Goal: Information Seeking & Learning: Understand process/instructions

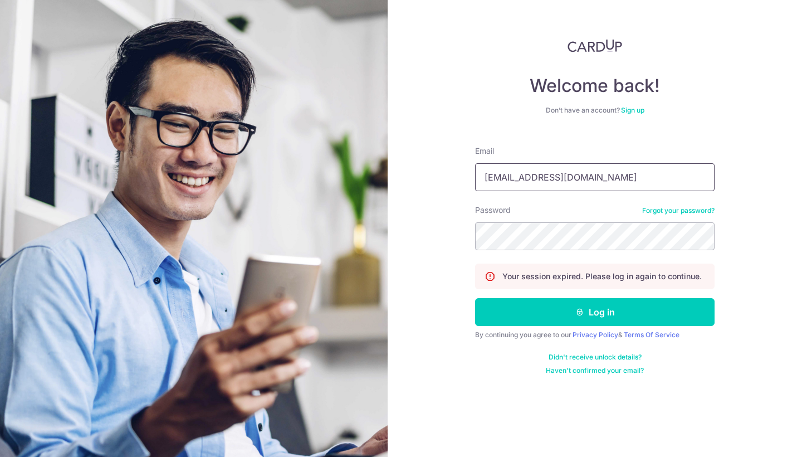
type input "[EMAIL_ADDRESS][DOMAIN_NAME]"
click at [595, 312] on button "Log in" at bounding box center [595, 312] width 240 height 28
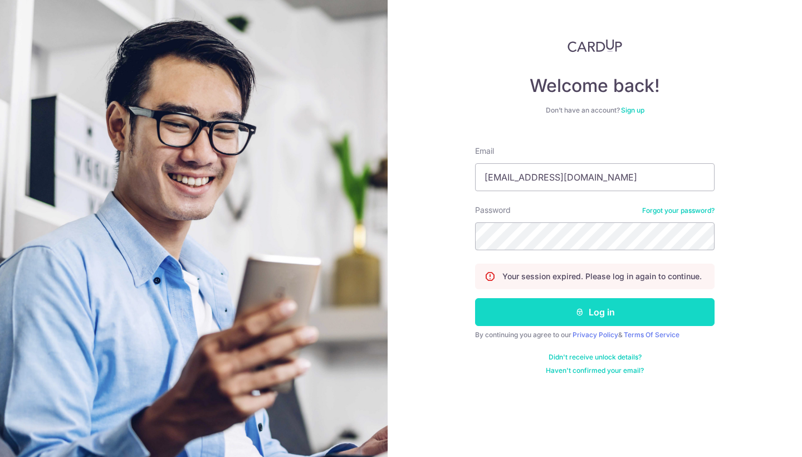
click at [576, 313] on icon "submit" at bounding box center [580, 312] width 9 height 9
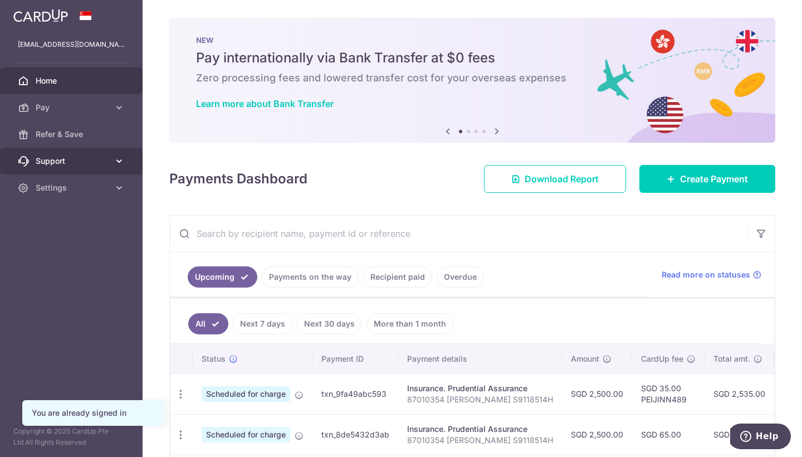
click at [73, 155] on link "Support" at bounding box center [71, 161] width 143 height 27
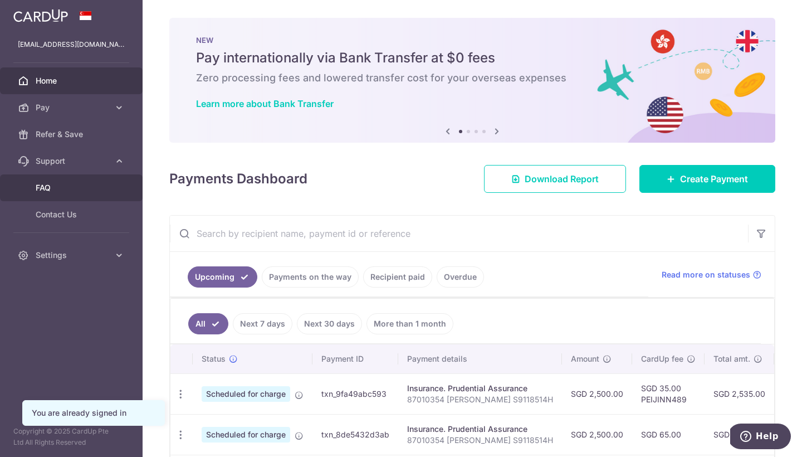
click at [62, 189] on span "FAQ" at bounding box center [73, 187] width 74 height 11
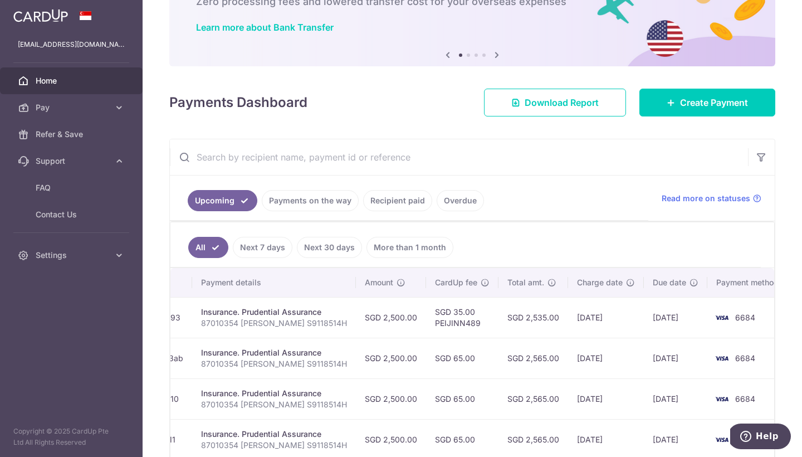
scroll to position [74, 0]
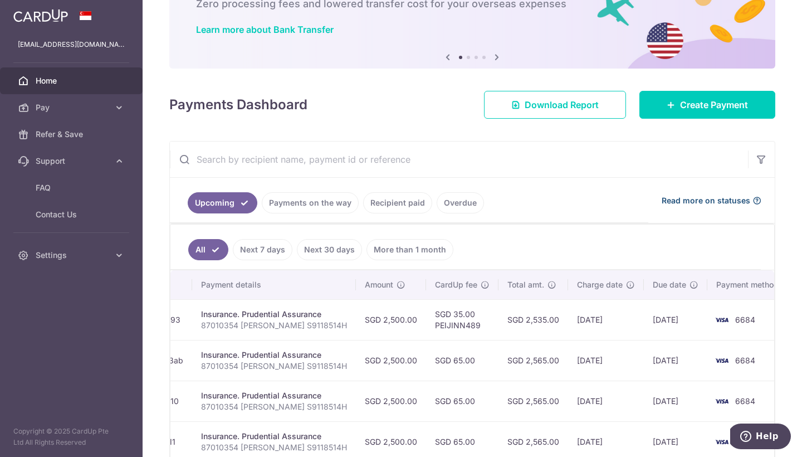
click at [699, 199] on span "Read more on statuses" at bounding box center [706, 200] width 89 height 11
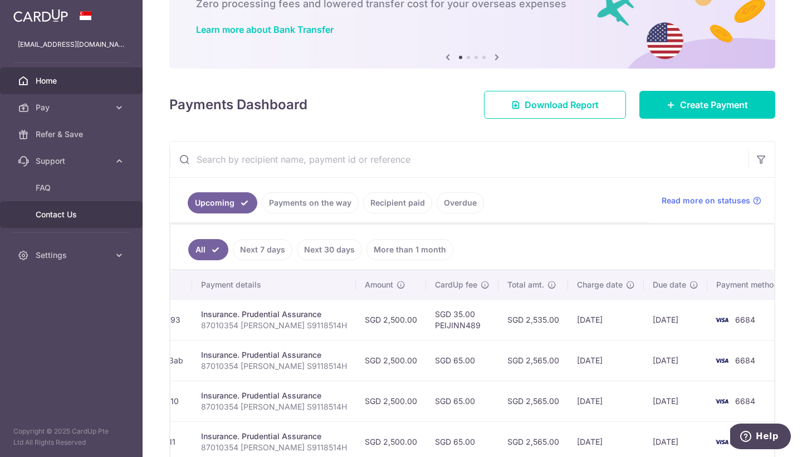
click at [52, 215] on span "Contact Us" at bounding box center [73, 214] width 74 height 11
